Goal: Information Seeking & Learning: Learn about a topic

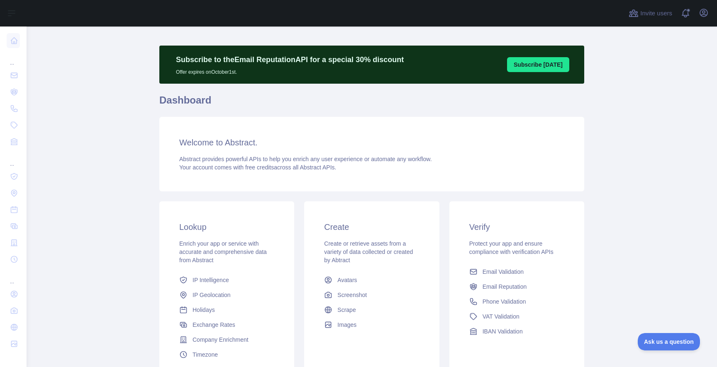
scroll to position [8, 0]
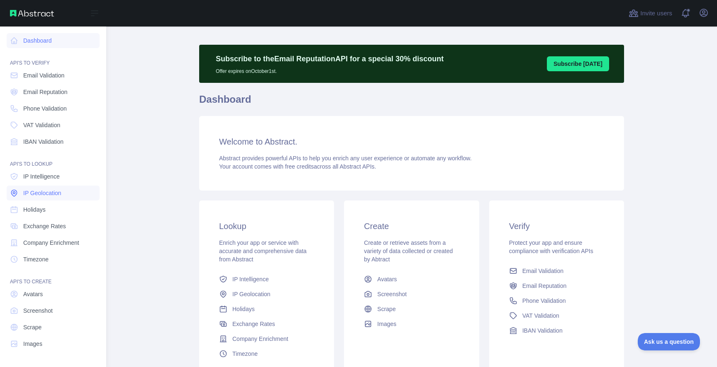
click at [11, 199] on link "IP Geolocation" at bounding box center [53, 193] width 93 height 15
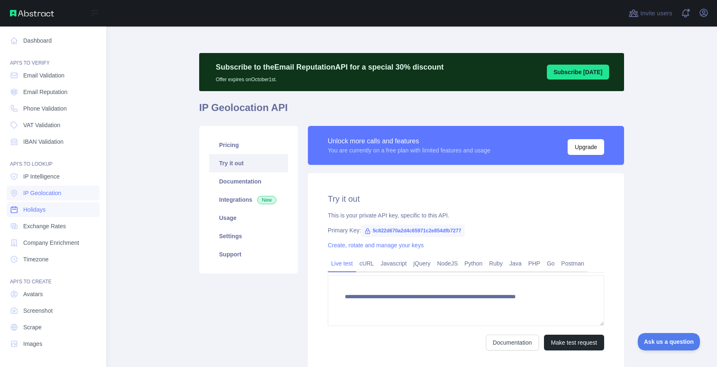
type textarea "**********"
click at [41, 44] on link "Dashboard" at bounding box center [53, 40] width 93 height 15
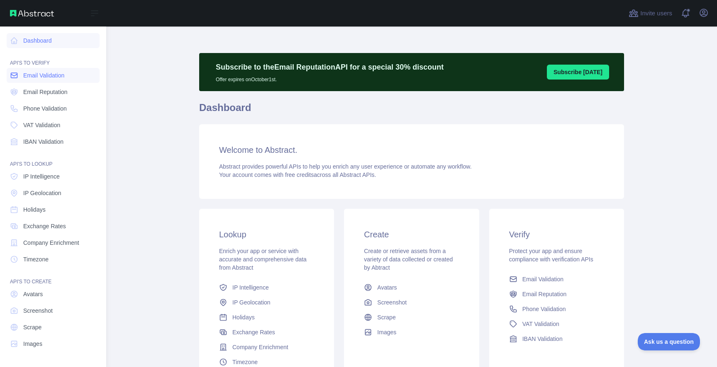
click at [43, 78] on span "Email Validation" at bounding box center [43, 75] width 41 height 8
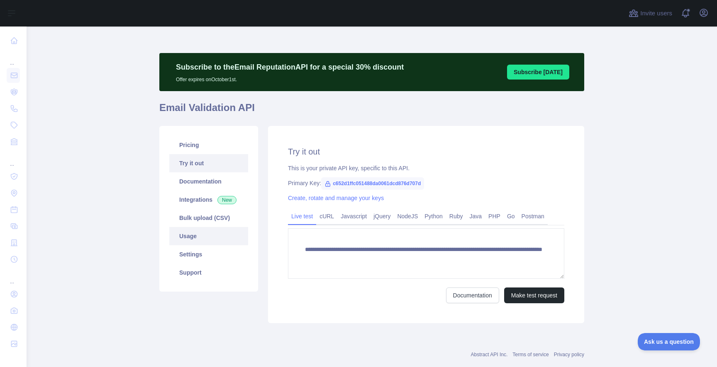
click at [205, 233] on link "Usage" at bounding box center [208, 236] width 79 height 18
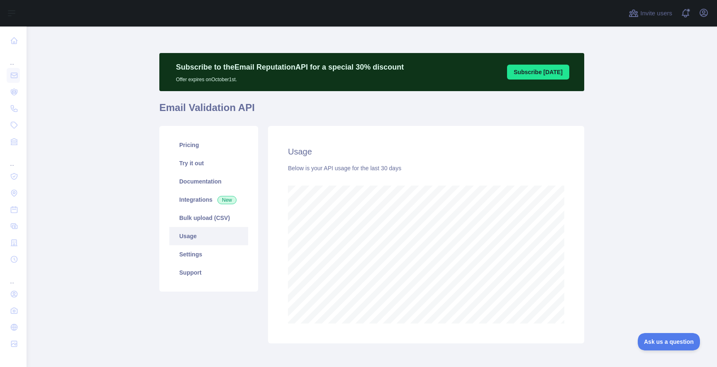
scroll to position [341, 690]
click at [204, 202] on link "Integrations New" at bounding box center [208, 200] width 79 height 18
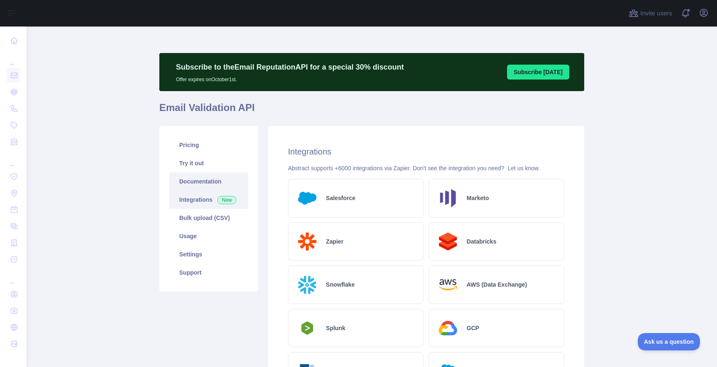
click at [204, 184] on link "Documentation" at bounding box center [208, 182] width 79 height 18
